Goal: Task Accomplishment & Management: Use online tool/utility

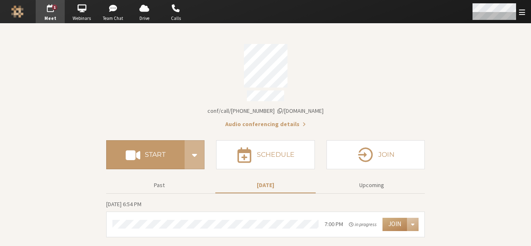
click at [521, 12] on span "Open menu" at bounding box center [522, 12] width 6 height 8
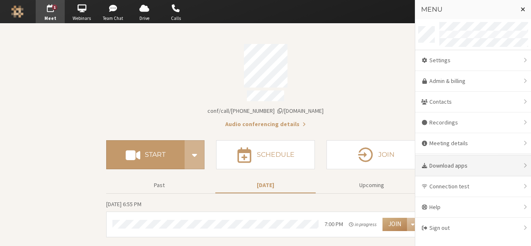
click at [471, 160] on div "Download apps" at bounding box center [473, 165] width 116 height 21
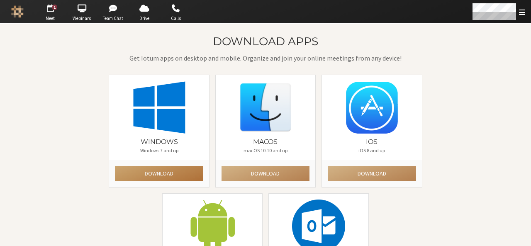
click at [168, 174] on button "Download" at bounding box center [159, 173] width 88 height 15
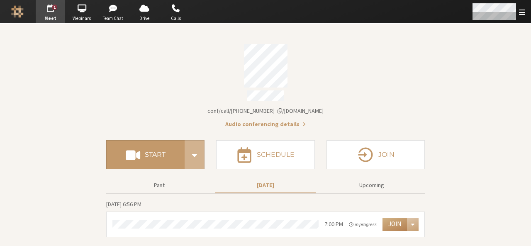
click at [524, 9] on span "Open menu" at bounding box center [522, 12] width 6 height 8
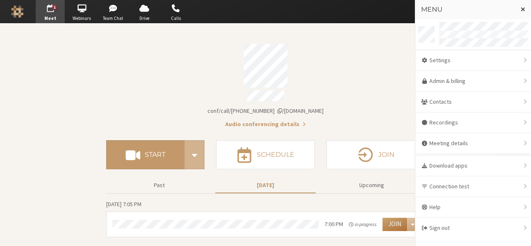
click at [402, 218] on button "Join" at bounding box center [394, 224] width 24 height 13
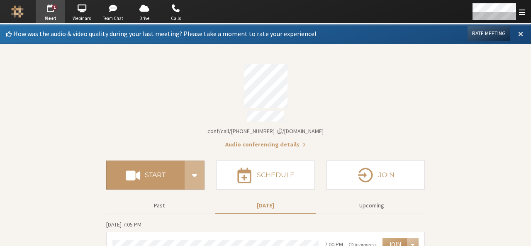
click at [518, 31] on span at bounding box center [520, 33] width 5 height 7
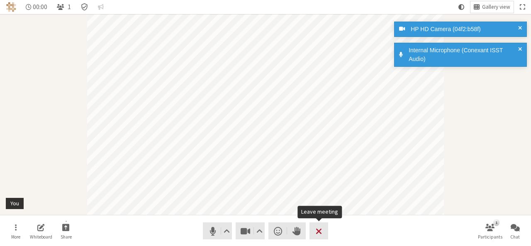
click at [317, 229] on span "Leave meeting" at bounding box center [318, 231] width 6 height 12
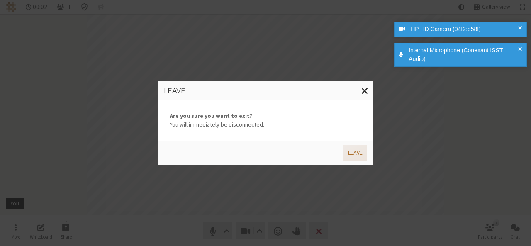
click at [355, 156] on button "Leave" at bounding box center [355, 152] width 24 height 15
